Goal: Ask a question

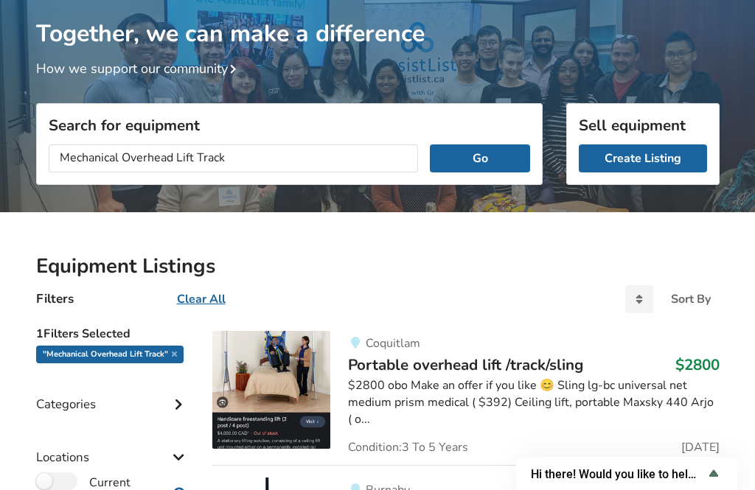
scroll to position [78, 0]
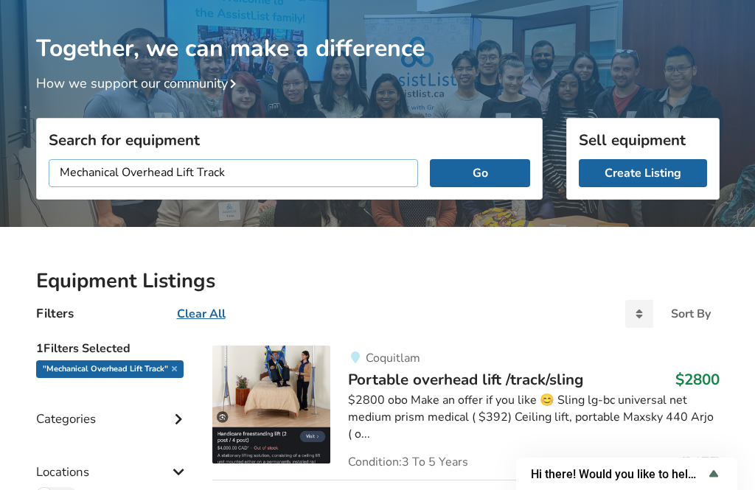
click at [353, 178] on input "Mechanical Overhead Lift Track" at bounding box center [234, 173] width 370 height 28
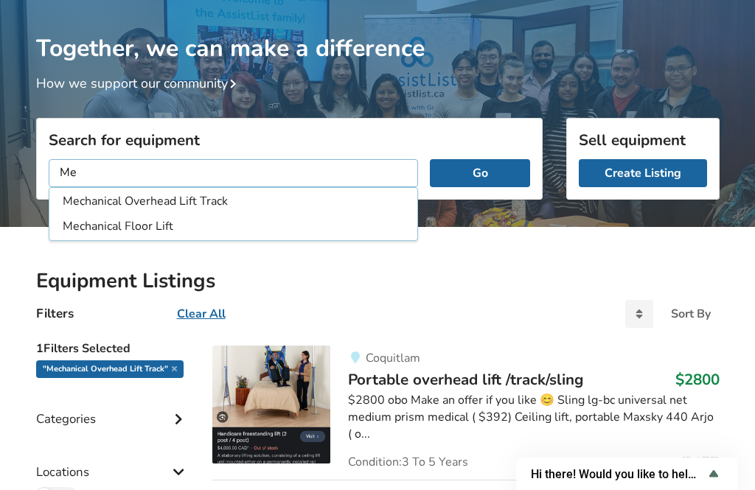
type input "M"
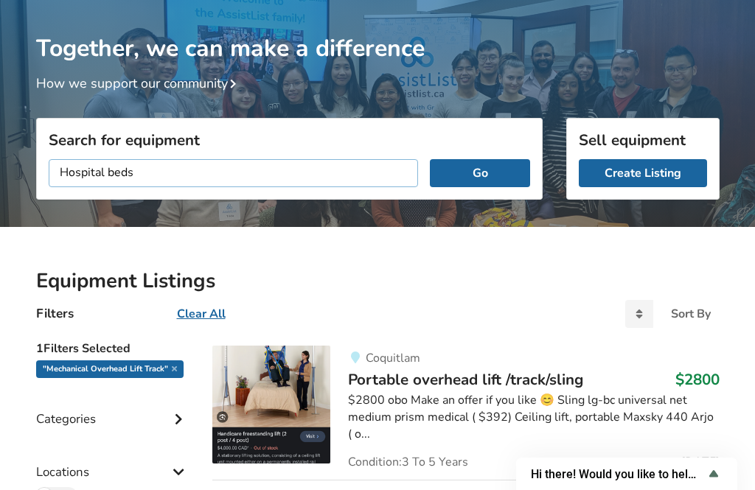
type input "Hospital beds"
click at [480, 172] on button "Go" at bounding box center [480, 173] width 100 height 28
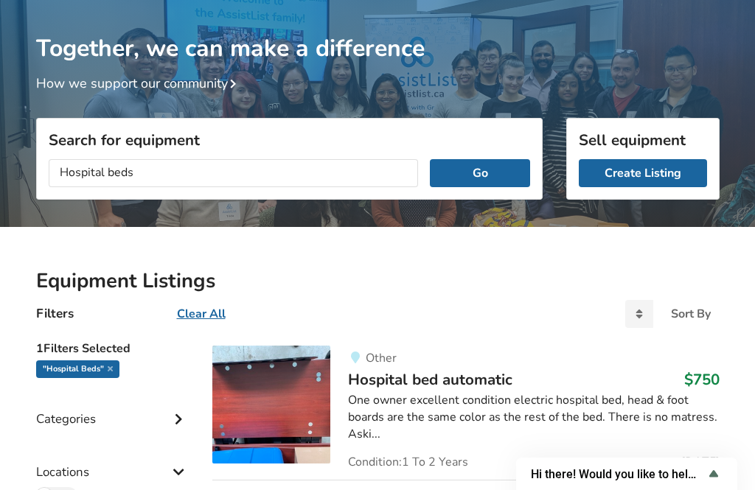
click at [512, 174] on button "Go" at bounding box center [480, 173] width 100 height 28
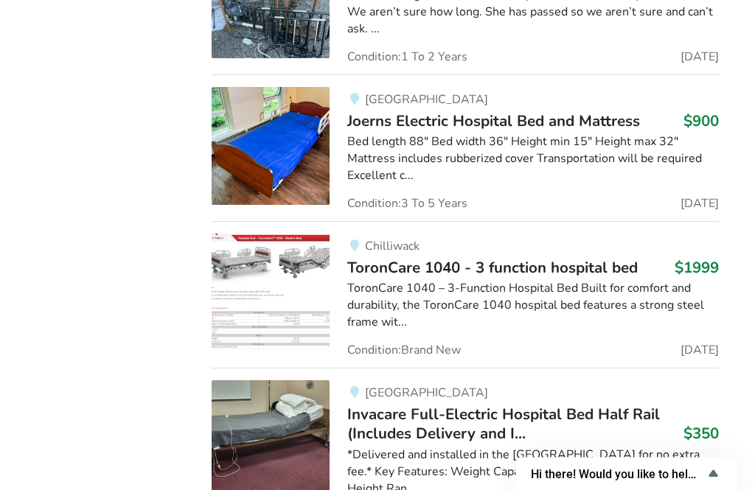
scroll to position [5029, 11]
click at [631, 447] on div "*Delivered and installed in the [GEOGRAPHIC_DATA] for no extra fee.* Key Featur…" at bounding box center [533, 472] width 371 height 51
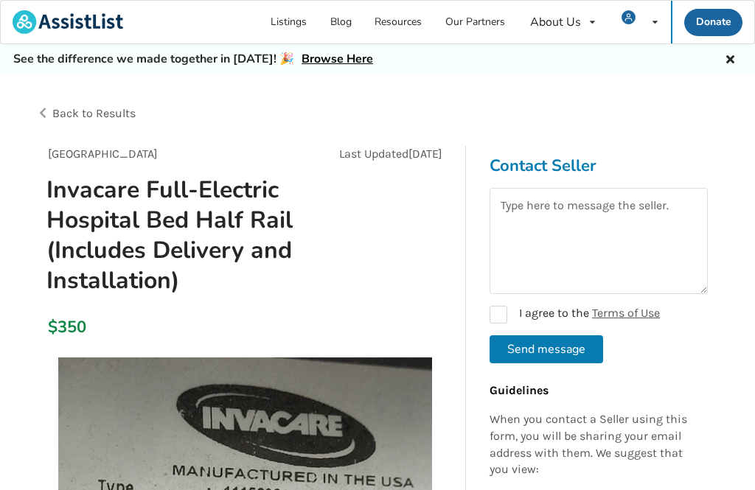
click at [48, 114] on div "Back to Results" at bounding box center [207, 113] width 342 height 41
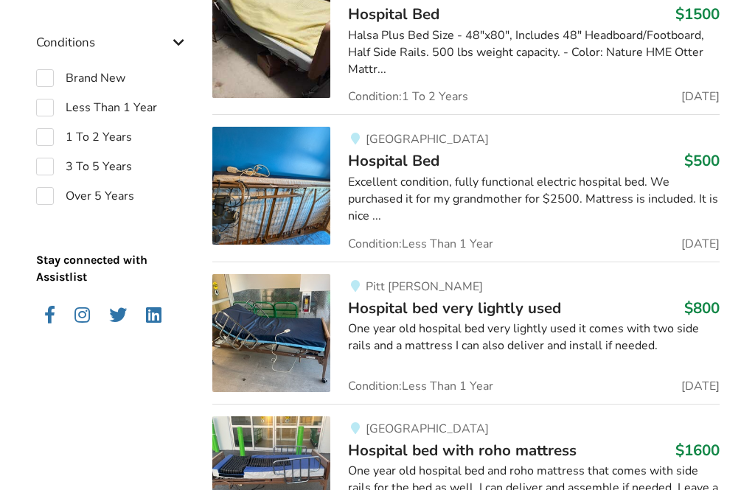
scroll to position [1471, 0]
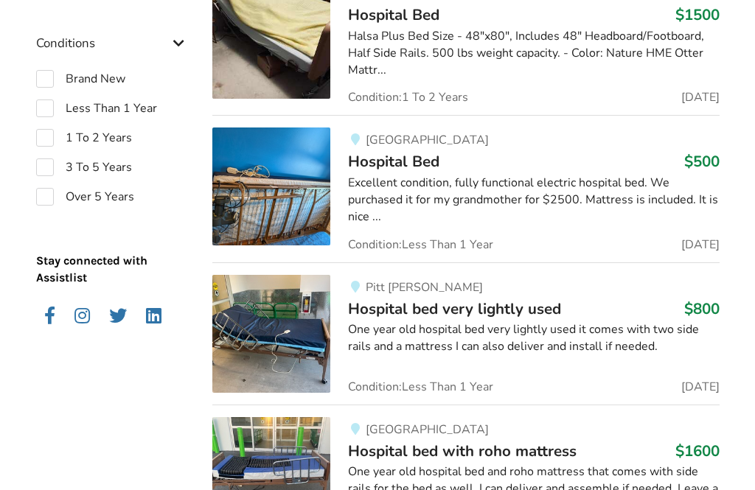
click at [641, 191] on div "Excellent condition, fully functional electric hospital bed. We purchased it fo…" at bounding box center [533, 200] width 371 height 51
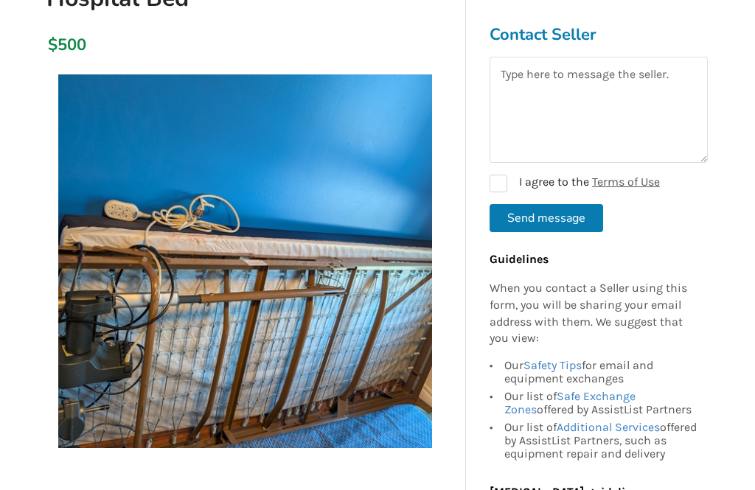
scroll to position [193, 0]
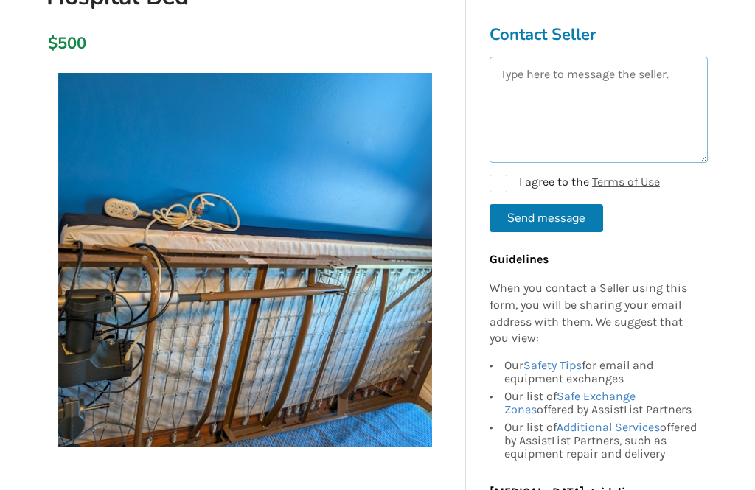
click at [587, 91] on textarea at bounding box center [599, 110] width 218 height 106
type textarea "Hi, do you still have this bed for sale?"
click at [502, 182] on label "I agree to the Terms of Use" at bounding box center [575, 184] width 170 height 18
checkbox input "true"
click at [574, 221] on button "Send message" at bounding box center [547, 218] width 114 height 28
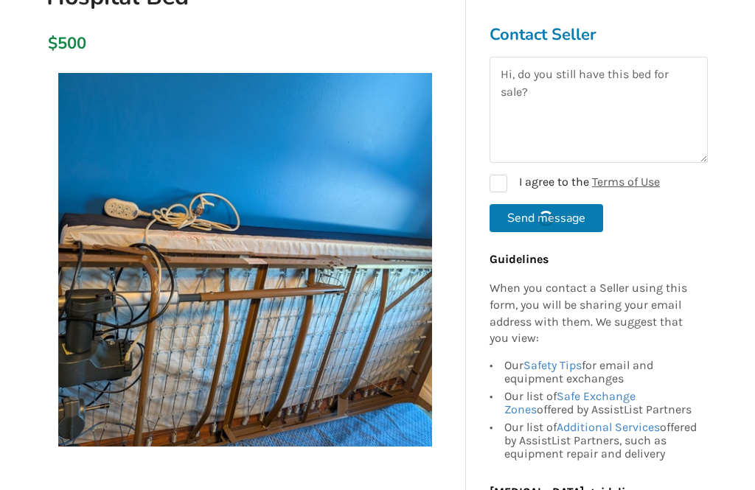
checkbox input "false"
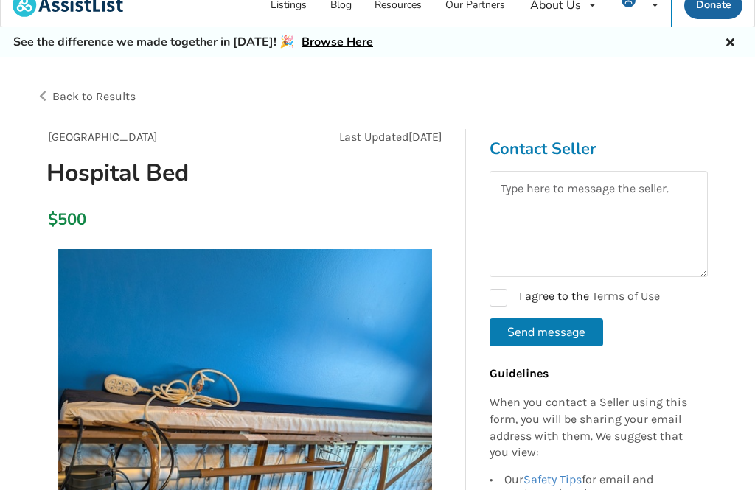
scroll to position [16, 0]
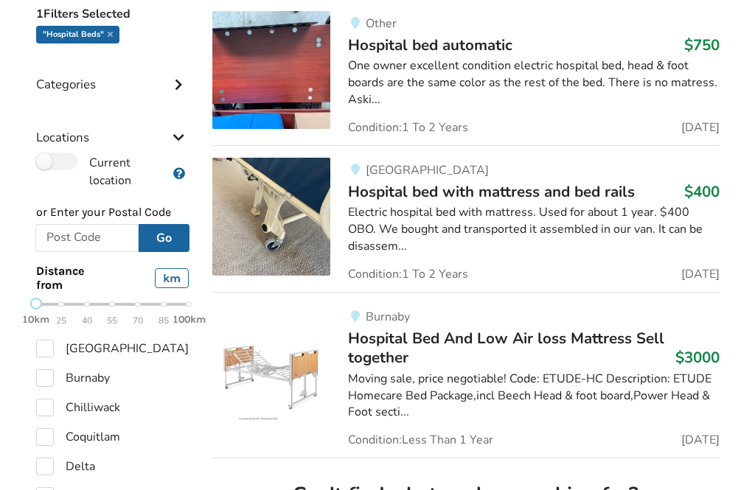
scroll to position [417, 0]
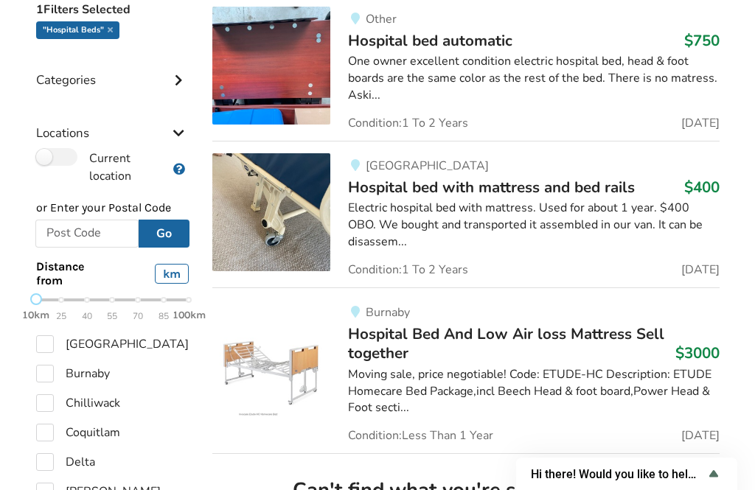
click at [631, 220] on div "Electric hospital bed with mattress. Used for about 1 year. $400 OBO. We bought…" at bounding box center [533, 225] width 371 height 51
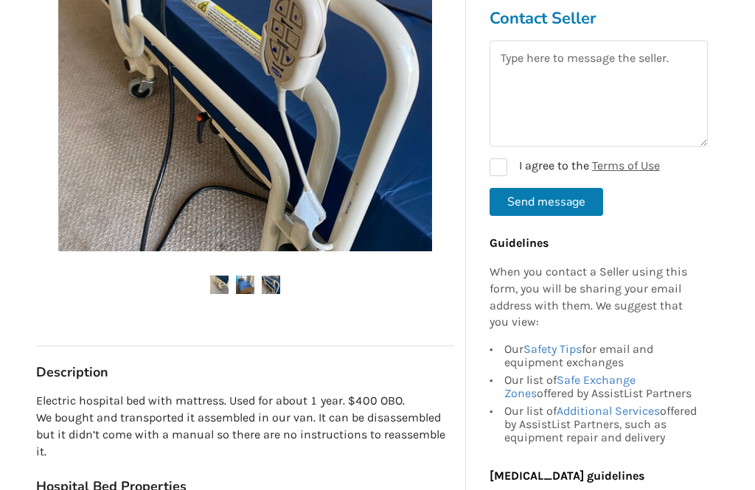
scroll to position [413, 0]
